Goal: Information Seeking & Learning: Learn about a topic

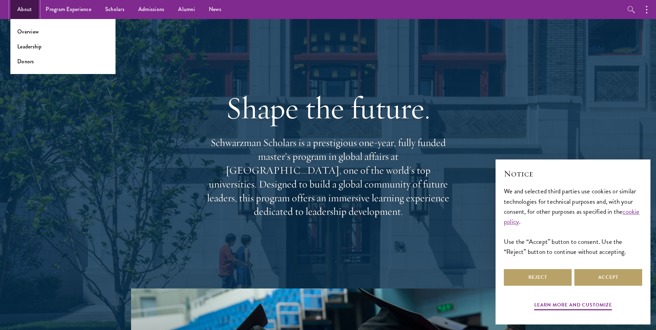
click at [20, 5] on link "About" at bounding box center [24, 9] width 28 height 19
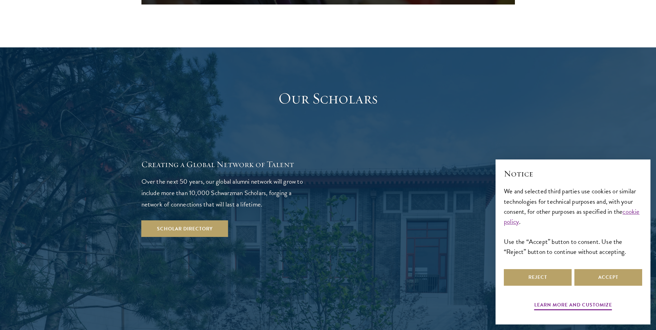
scroll to position [1141, 0]
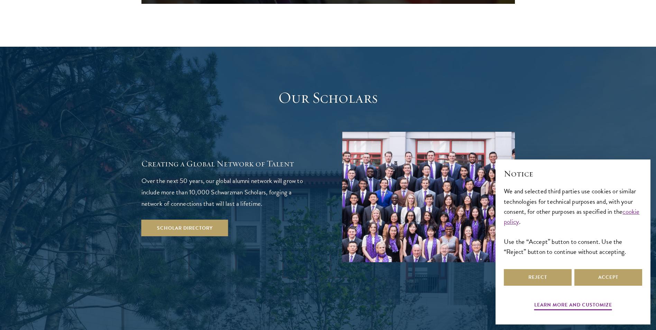
click at [373, 166] on img at bounding box center [428, 197] width 173 height 130
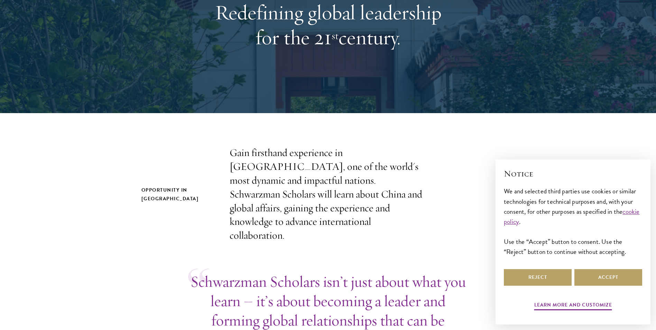
scroll to position [207, 0]
